Goal: Book appointment/travel/reservation

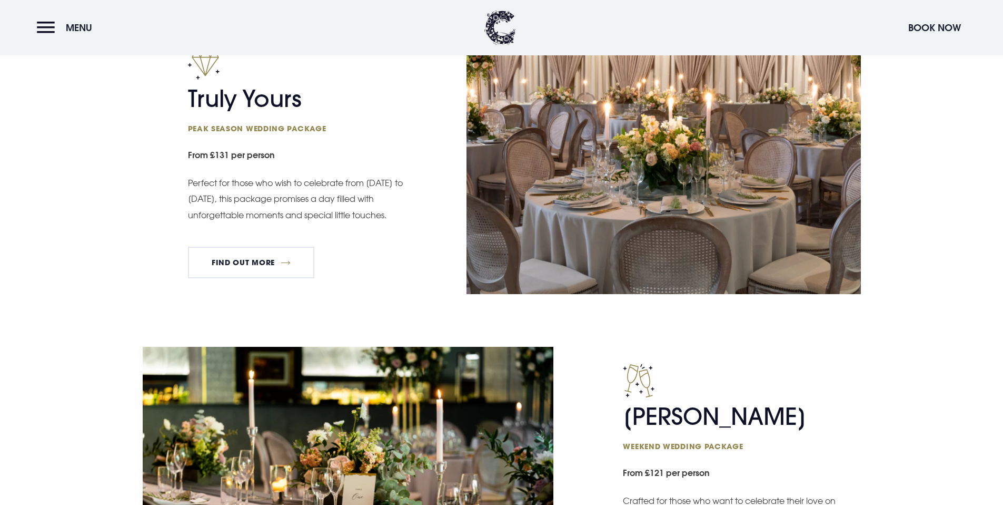
scroll to position [720, 0]
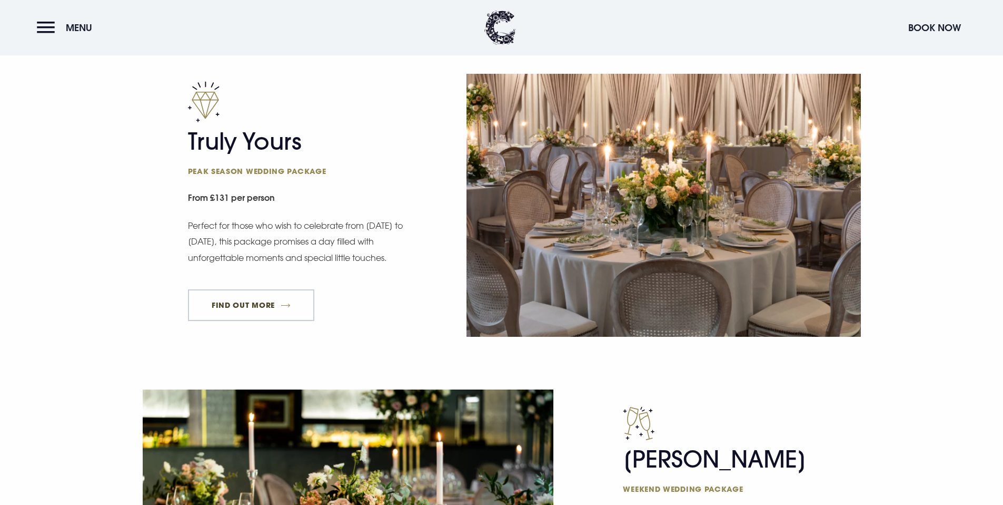
click at [249, 305] on link "FIND OUT MORE" at bounding box center [251, 305] width 127 height 32
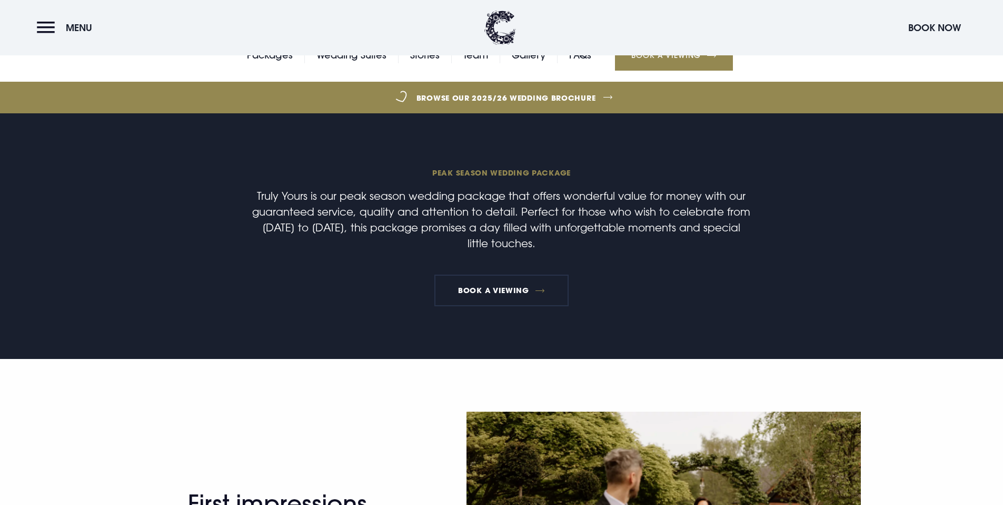
scroll to position [364, 0]
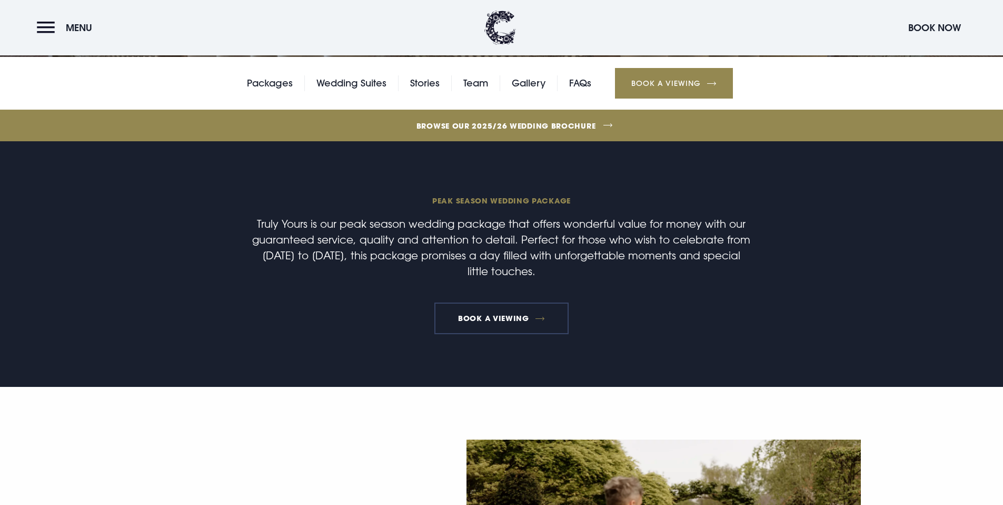
click at [462, 312] on link "Book a Viewing" at bounding box center [501, 318] width 135 height 32
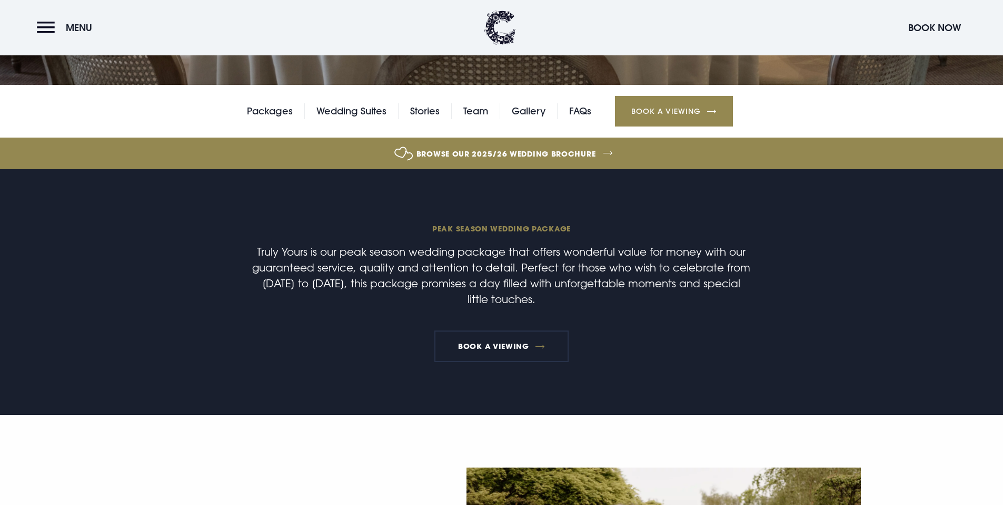
scroll to position [340, 0]
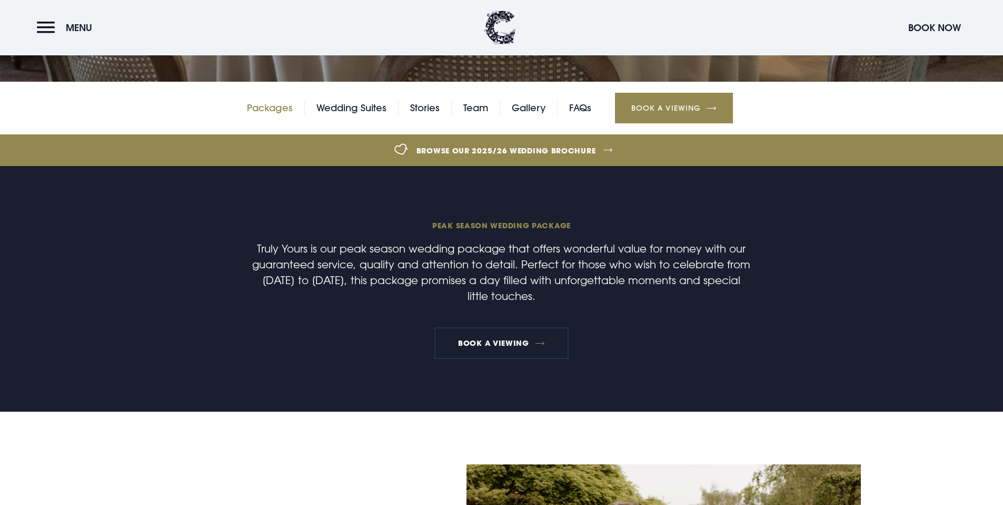
click at [263, 108] on link "Packages" at bounding box center [270, 108] width 46 height 16
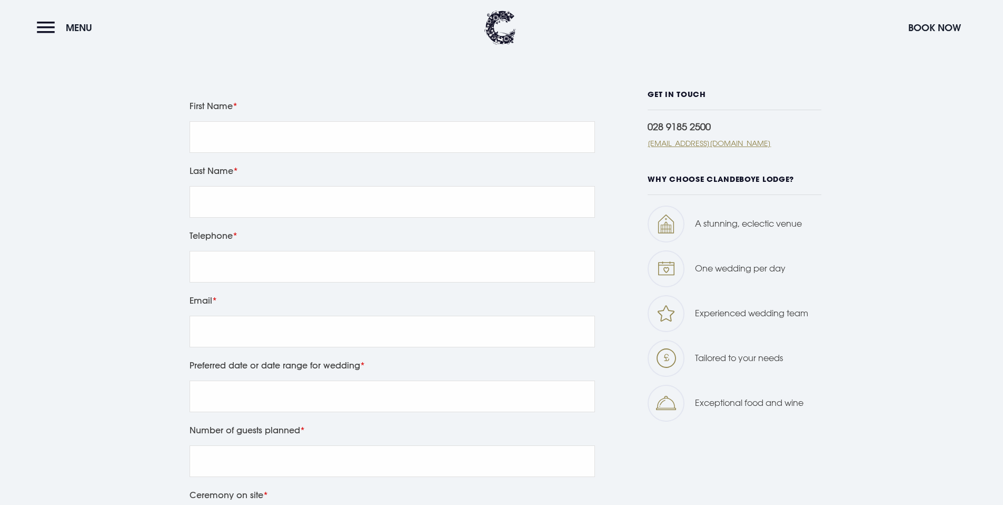
scroll to position [552, 0]
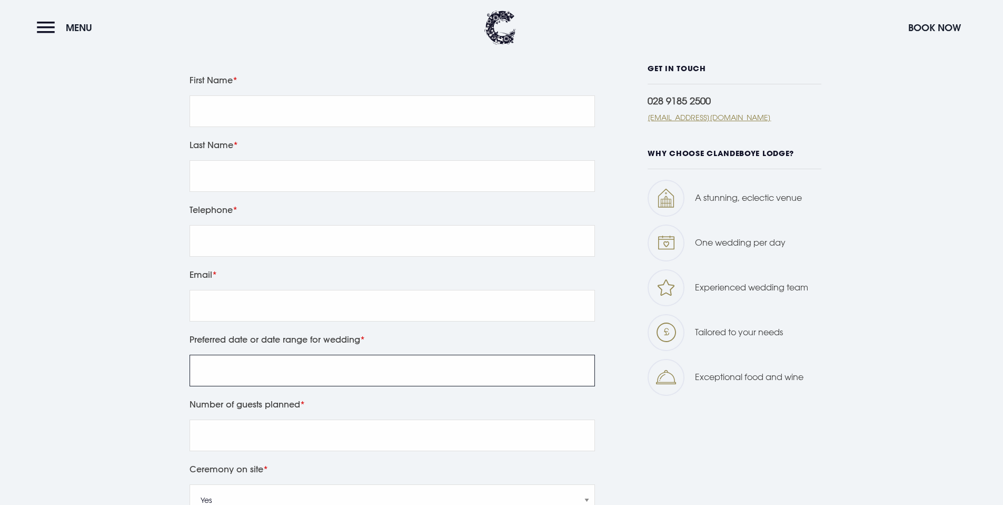
click at [387, 377] on input "Preferred date or date range for wedding" at bounding box center [393, 370] width 406 height 32
click at [393, 341] on label "Preferred date or date range for wedding" at bounding box center [393, 339] width 406 height 15
click at [393, 354] on input "Preferred date or date range for wedding" at bounding box center [393, 370] width 406 height 32
drag, startPoint x: 254, startPoint y: 338, endPoint x: 358, endPoint y: 342, distance: 103.8
click at [356, 342] on label "Preferred date or date range for wedding" at bounding box center [393, 339] width 406 height 15
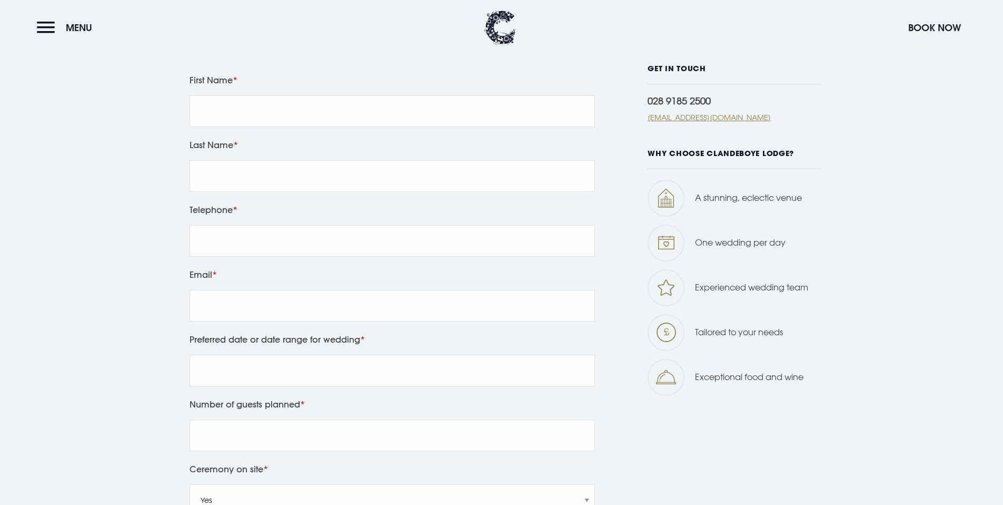
click at [368, 342] on label "Preferred date or date range for wedding" at bounding box center [393, 339] width 406 height 15
click at [368, 354] on input "Preferred date or date range for wedding" at bounding box center [393, 370] width 406 height 32
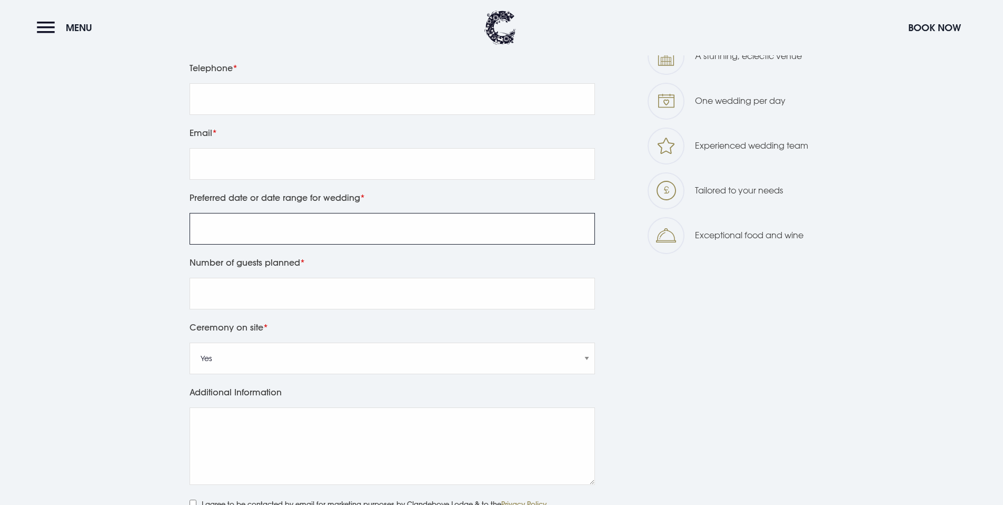
scroll to position [742, 0]
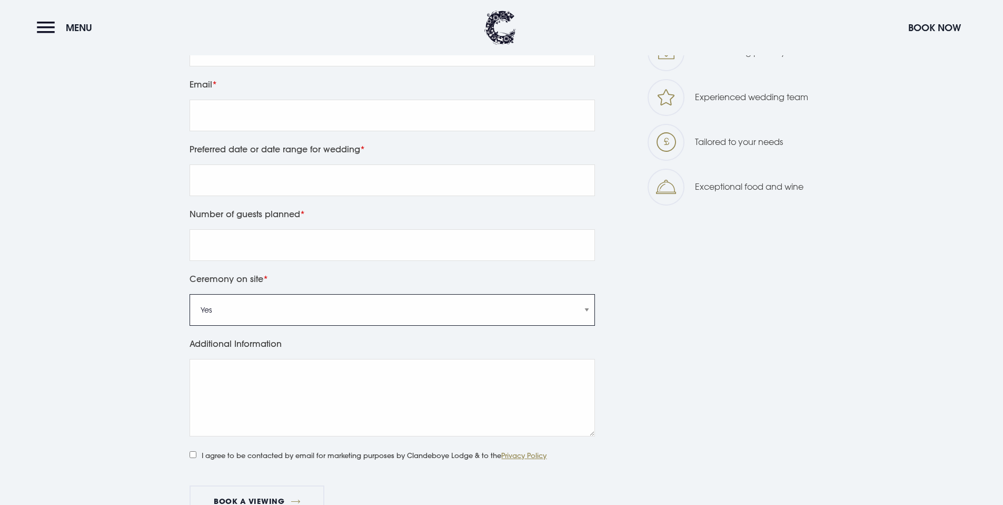
click at [416, 318] on select "Yes No" at bounding box center [393, 310] width 406 height 32
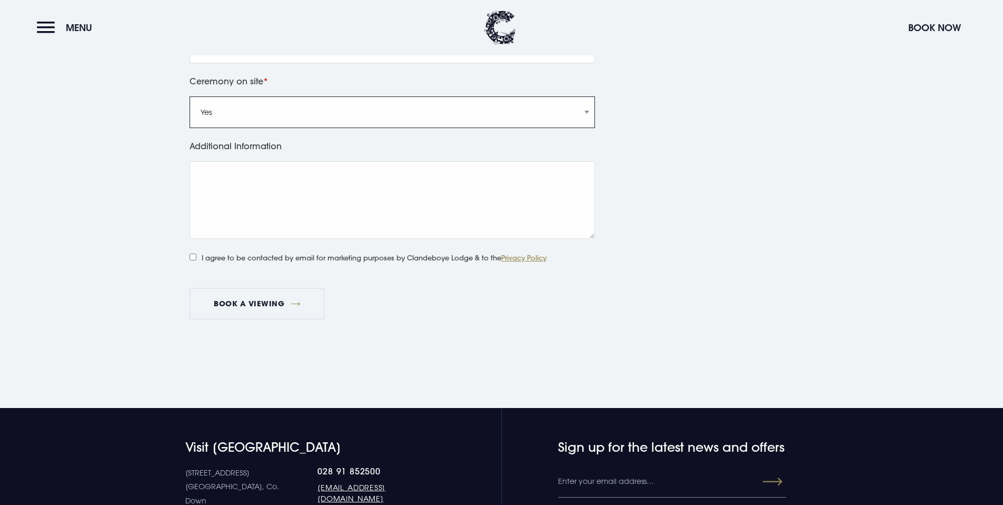
scroll to position [946, 0]
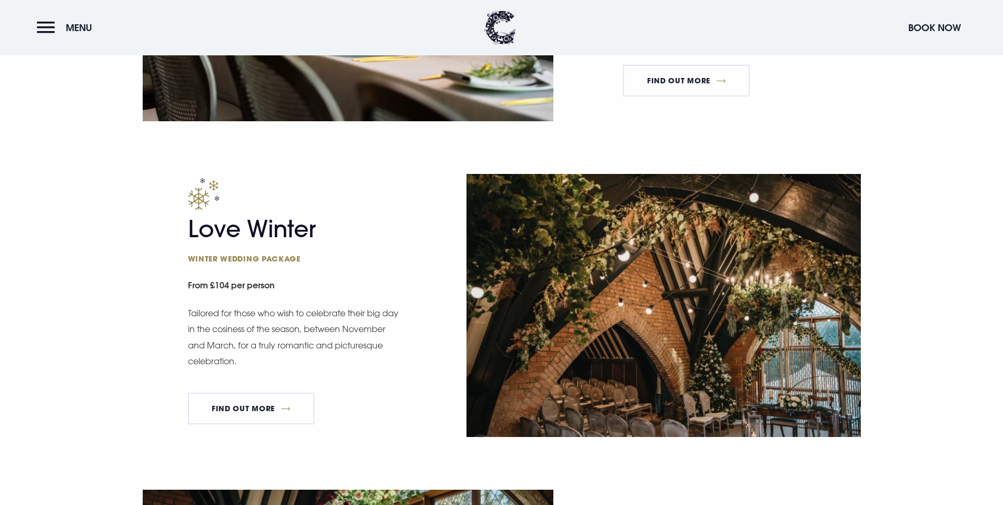
scroll to position [1358, 0]
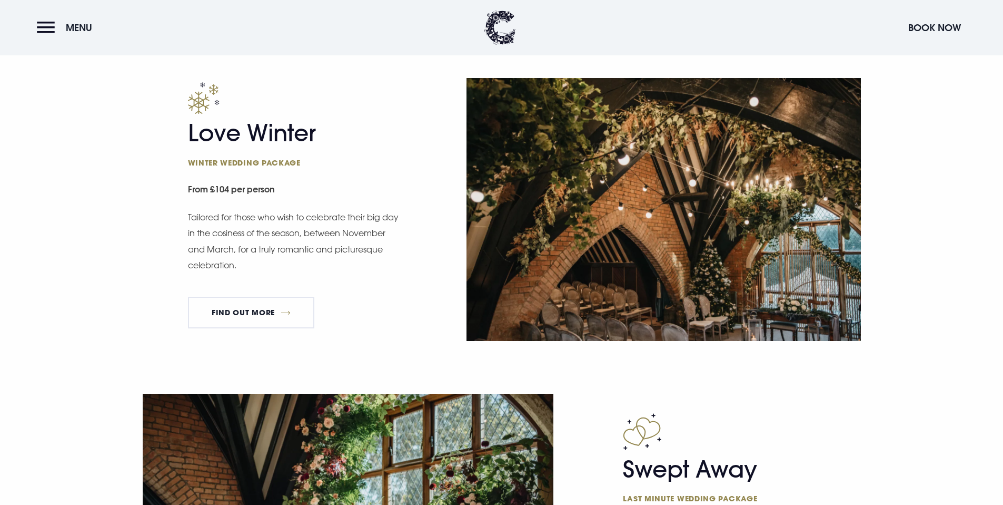
click at [426, 185] on div "Love Winter Winter wedding package From £104 per person Tailored for those who …" at bounding box center [501, 209] width 733 height 263
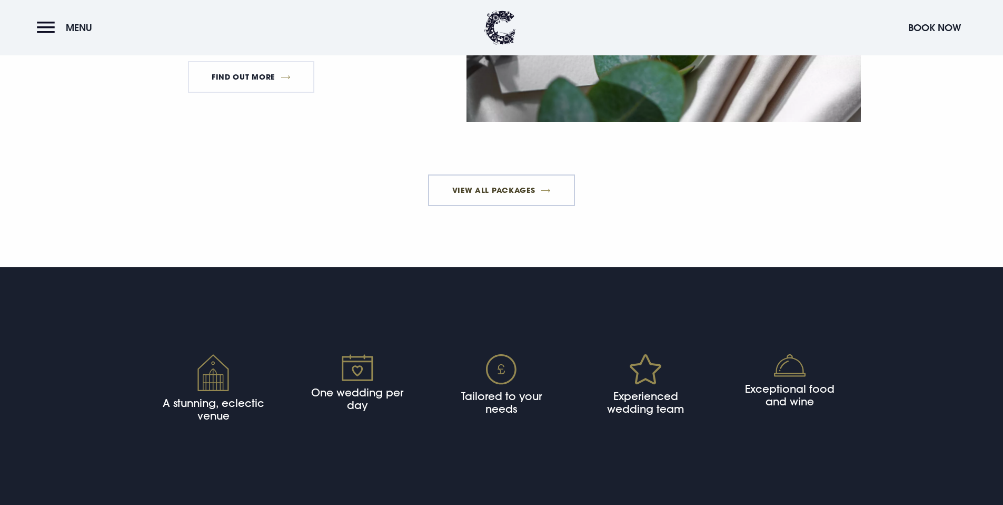
scroll to position [2203, 0]
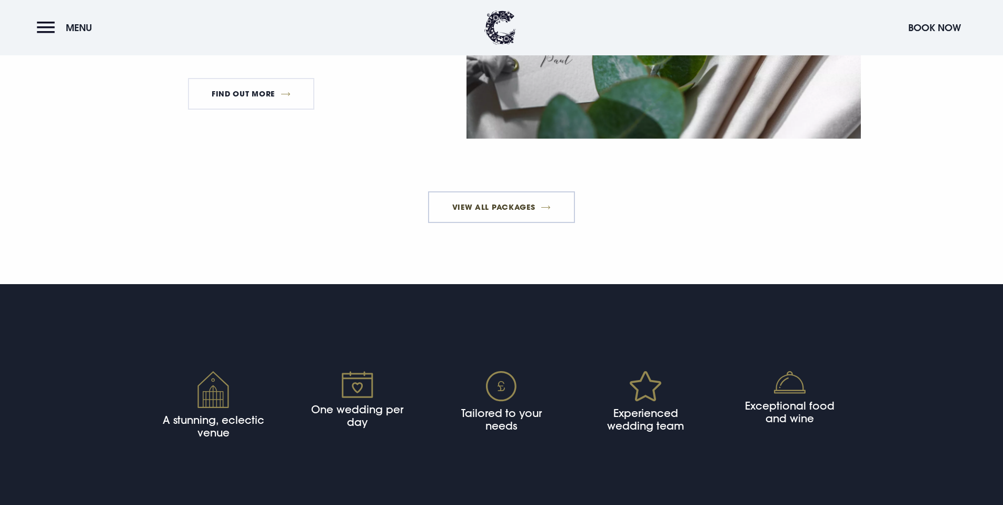
click at [511, 208] on link "View All Packages" at bounding box center [501, 207] width 147 height 32
click at [763, 176] on div "Clearly Special Alcohol-free wedding package From £99 per person This package i…" at bounding box center [501, 32] width 1003 height 315
